Goal: Transaction & Acquisition: Book appointment/travel/reservation

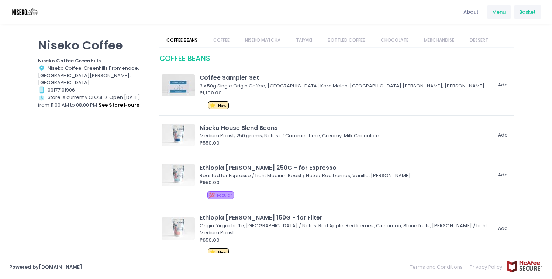
click at [527, 15] on span "Basket" at bounding box center [527, 11] width 17 height 7
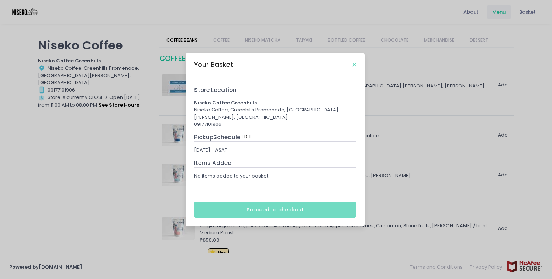
click at [354, 68] on icon "Close" at bounding box center [354, 65] width 4 height 6
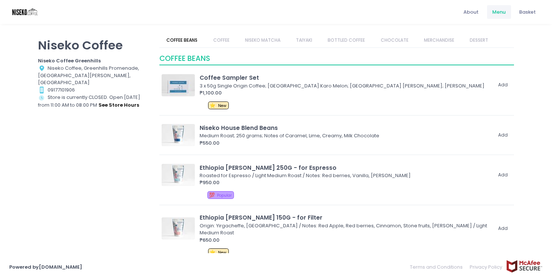
click at [90, 43] on p "Niseko Coffee" at bounding box center [94, 45] width 112 height 14
click at [526, 17] on div "Basket" at bounding box center [528, 12] width 28 height 14
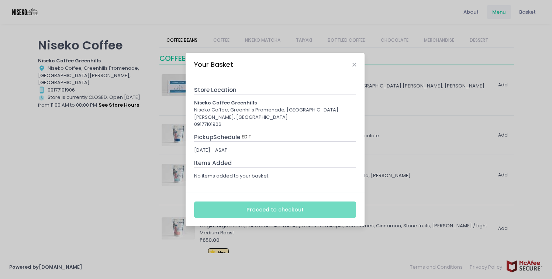
click at [356, 66] on div "Your Basket" at bounding box center [275, 65] width 179 height 24
click at [355, 67] on icon "Close" at bounding box center [354, 65] width 4 height 6
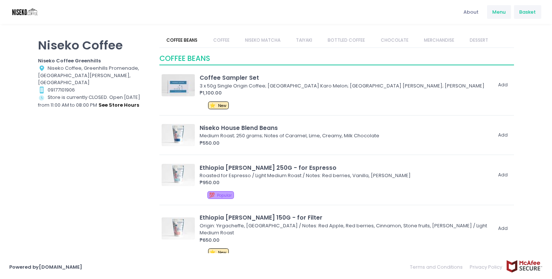
click at [516, 14] on div "Basket" at bounding box center [528, 12] width 28 height 14
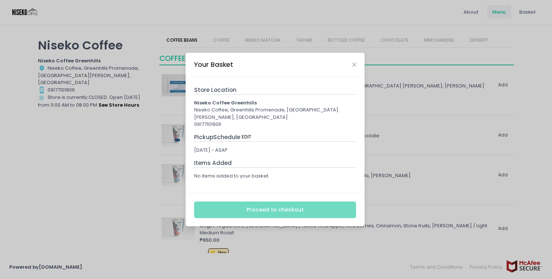
click at [252, 94] on div "Store Location" at bounding box center [275, 90] width 162 height 9
click at [233, 121] on div "09177101906" at bounding box center [275, 124] width 162 height 7
click at [356, 66] on div "Your Basket" at bounding box center [275, 65] width 179 height 24
click at [354, 66] on icon "Close" at bounding box center [354, 65] width 4 height 6
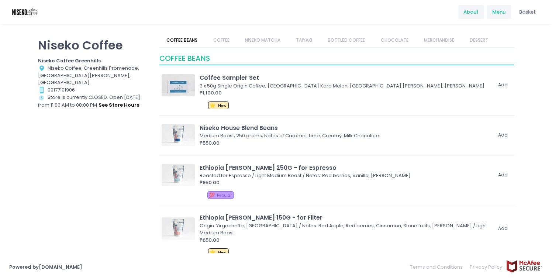
click at [465, 17] on link "About" at bounding box center [471, 12] width 27 height 14
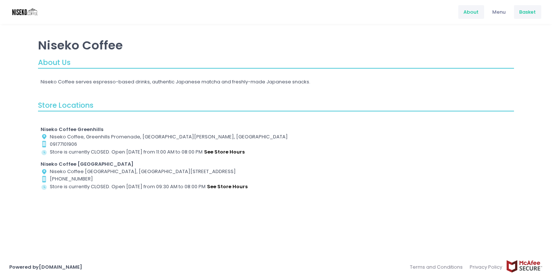
click at [525, 14] on span "Basket" at bounding box center [527, 11] width 17 height 7
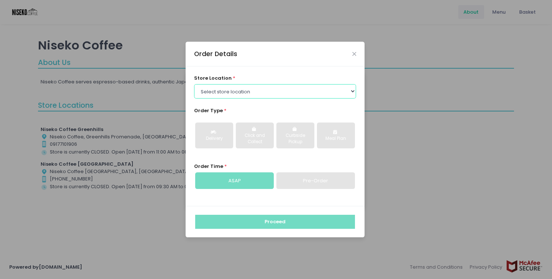
click at [338, 94] on select "Select store location [GEOGRAPHIC_DATA] [GEOGRAPHIC_DATA] Niseko Coffee [GEOGRA…" at bounding box center [275, 91] width 162 height 14
select select "65e94dc6e1872abe6e6d780e"
click at [194, 84] on select "Select store location [GEOGRAPHIC_DATA] [GEOGRAPHIC_DATA] Niseko Coffee [GEOGRA…" at bounding box center [275, 91] width 162 height 14
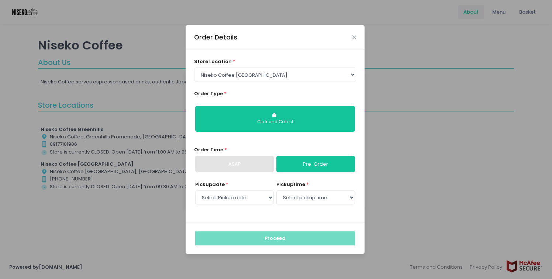
click at [319, 170] on link "Pre-Order" at bounding box center [315, 164] width 79 height 17
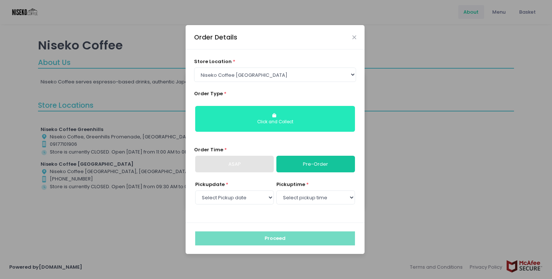
click at [309, 125] on div "Click and Collect" at bounding box center [274, 122] width 149 height 7
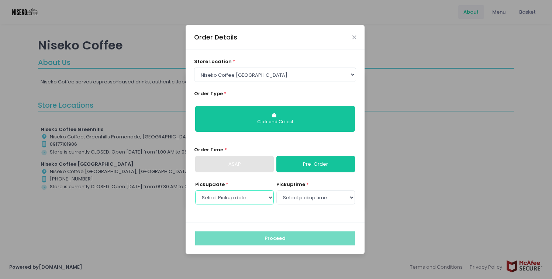
click at [264, 198] on select "Select Pickup date [DATE] [DATE] [DATE] [DATE] [DATE] [DATE] [DATE] [DATE] [DAT…" at bounding box center [234, 197] width 79 height 14
select select "[DATE]"
click at [195, 190] on select "Select Pickup date [DATE] [DATE] [DATE] [DATE] [DATE] [DATE] [DATE] [DATE] [DAT…" at bounding box center [234, 197] width 79 height 14
click at [297, 199] on select "Select pickup time 09:30 AM - 10:00 AM 10:00 AM - 10:30 AM 10:30 AM - 11:00 AM …" at bounding box center [315, 197] width 79 height 14
select select "09:30"
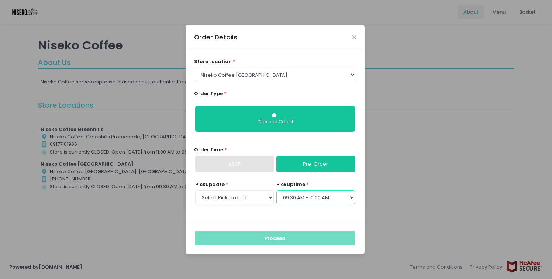
click at [276, 190] on select "Select pickup time 09:30 AM - 10:00 AM 10:00 AM - 10:30 AM 10:30 AM - 11:00 AM …" at bounding box center [315, 197] width 79 height 14
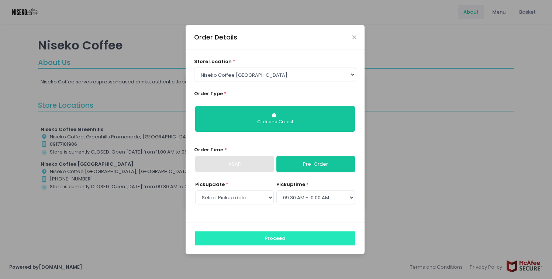
click at [286, 236] on button "Proceed" at bounding box center [275, 238] width 160 height 14
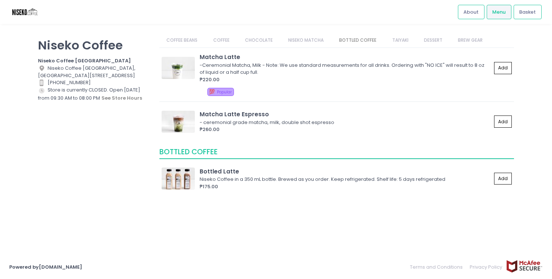
scroll to position [678, 0]
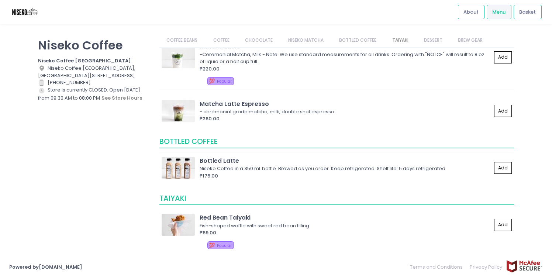
click at [284, 171] on div "Niseko Coffee in a 350 mL bottle. Brewed as you order. Keep refrigerated. Shelf…" at bounding box center [345, 168] width 290 height 7
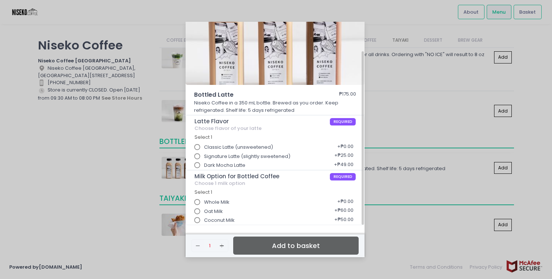
scroll to position [0, 0]
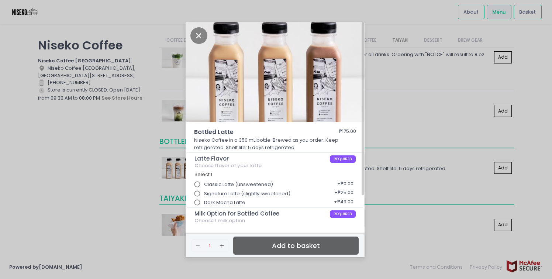
click at [391, 144] on div "Bottled Latte ₱175.00 Niseko Coffee in a 350 mL bottle. Brewed as you order. Ke…" at bounding box center [276, 139] width 552 height 279
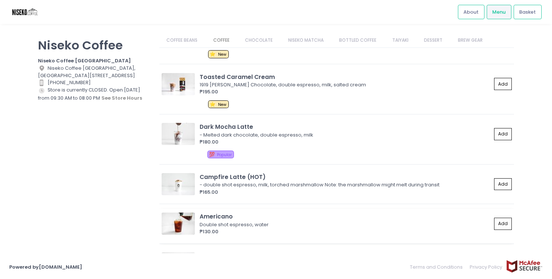
scroll to position [217, 0]
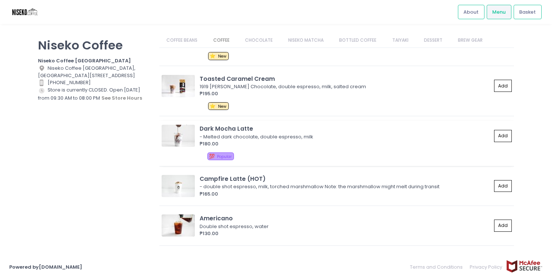
click at [325, 142] on div "₱180.00" at bounding box center [346, 143] width 292 height 7
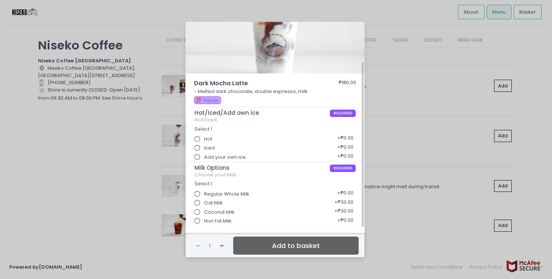
scroll to position [49, 0]
click at [411, 144] on div "Dark Mocha Latte ₱180.00 - Melted dark chocolate, double espresso, milk 💯 Popul…" at bounding box center [276, 139] width 552 height 279
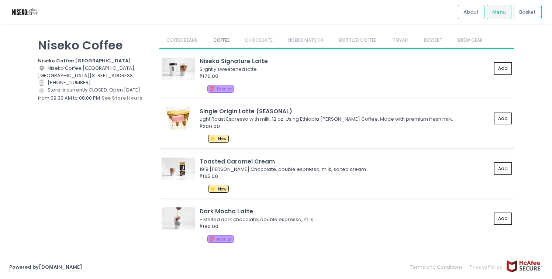
scroll to position [131, 0]
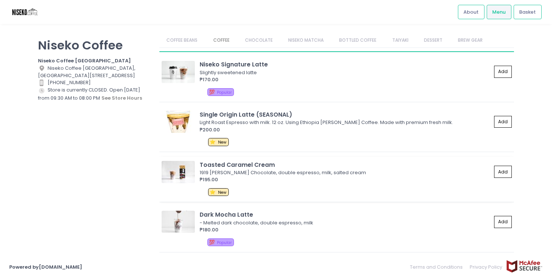
click at [373, 127] on div "₱200.00" at bounding box center [346, 129] width 292 height 7
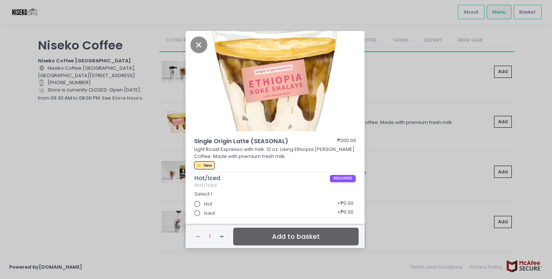
scroll to position [2, 0]
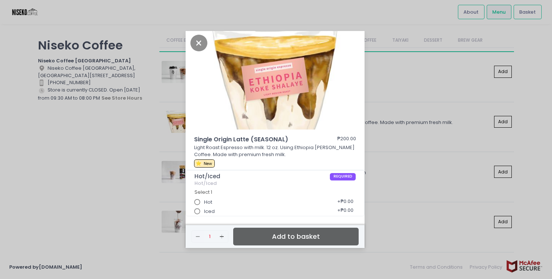
click at [423, 146] on div "Single Origin Latte (SEASONAL) ₱200.00 Light Roast Espresso with milk. 12 oz. U…" at bounding box center [276, 139] width 552 height 279
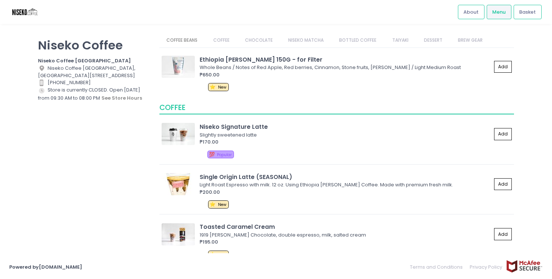
scroll to position [64, 0]
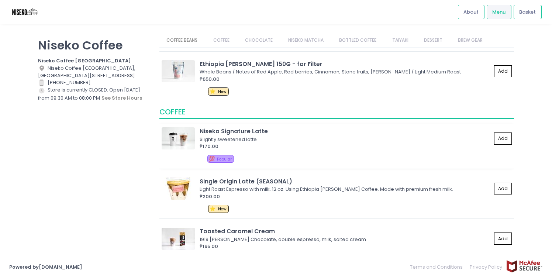
click at [312, 133] on div "Niseko Signature Latte" at bounding box center [346, 131] width 292 height 8
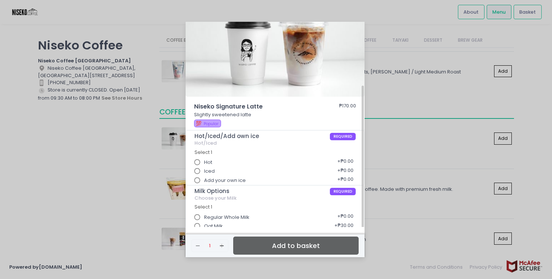
scroll to position [49, 0]
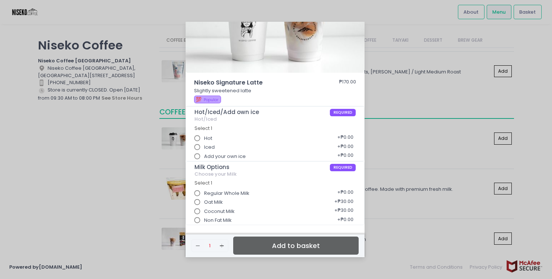
click at [377, 142] on div "Niseko Signature Latte ₱170.00 Slightly sweetened latte 💯 Popular Hot/Iced/Add …" at bounding box center [276, 139] width 552 height 279
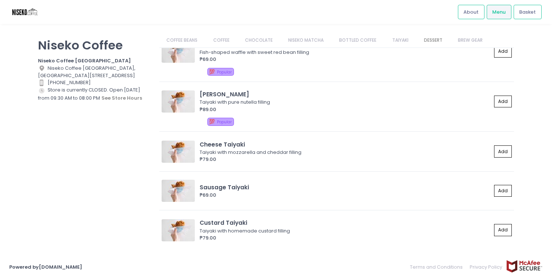
scroll to position [852, 0]
